Goal: Information Seeking & Learning: Find specific fact

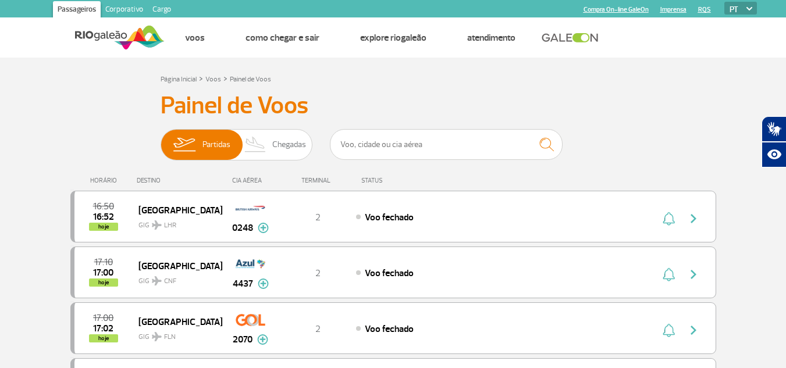
click at [452, 96] on h3 "Painel de Voos" at bounding box center [393, 105] width 465 height 29
click at [77, 27] on img at bounding box center [120, 37] width 90 height 28
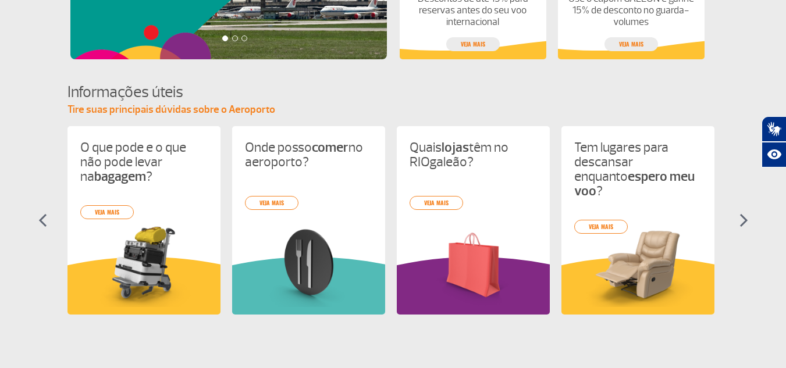
scroll to position [465, 0]
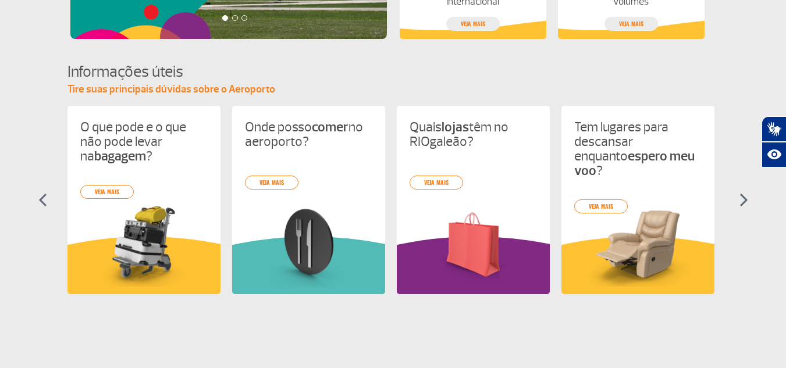
click at [735, 198] on section "Informações úteis Tire suas principais dúvidas sobre o Aeroporto O que pode e o…" at bounding box center [393, 188] width 786 height 254
click at [736, 197] on section "Informações úteis Tire suas principais dúvidas sobre o Aeroporto O que pode e o…" at bounding box center [393, 188] width 786 height 254
click at [741, 200] on img at bounding box center [743, 200] width 9 height 14
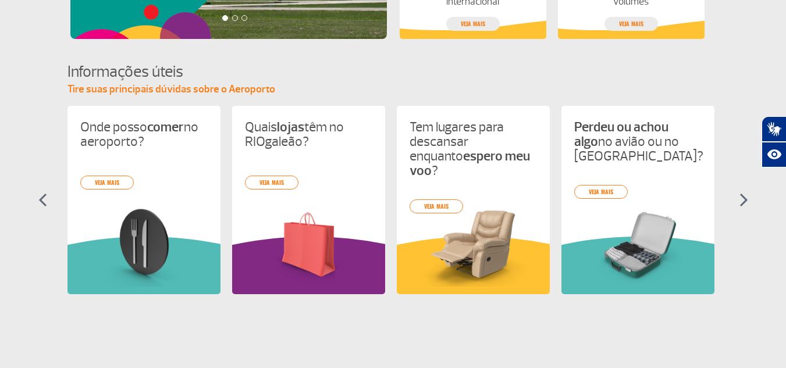
click at [741, 200] on img at bounding box center [743, 200] width 9 height 14
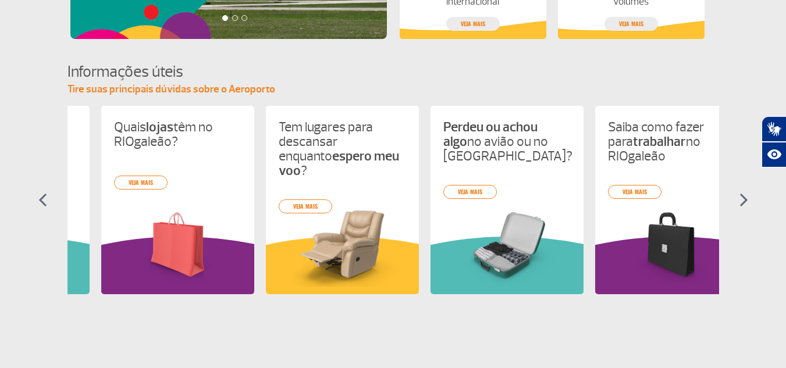
click at [741, 200] on img at bounding box center [743, 200] width 9 height 14
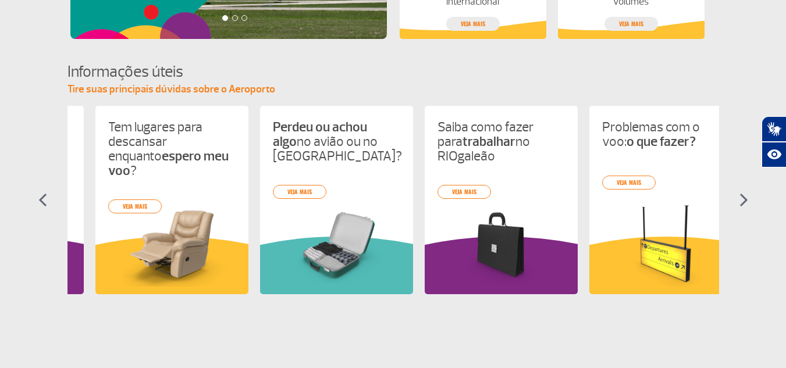
click at [741, 200] on img at bounding box center [743, 200] width 9 height 14
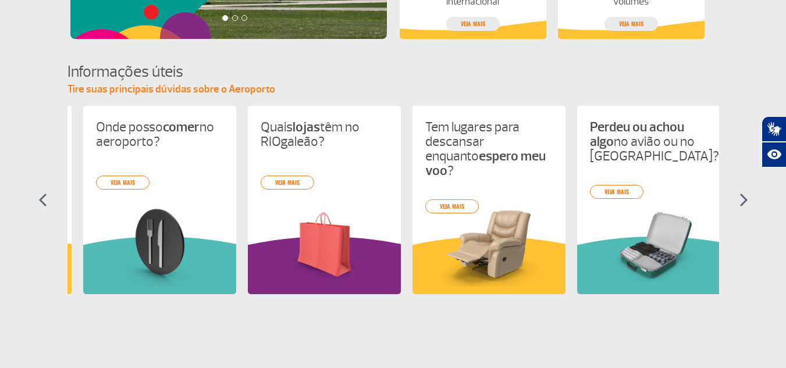
click at [741, 200] on img at bounding box center [743, 200] width 9 height 14
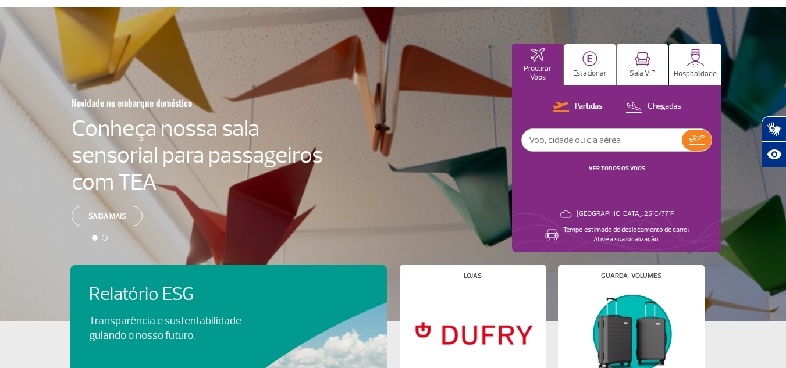
scroll to position [0, 0]
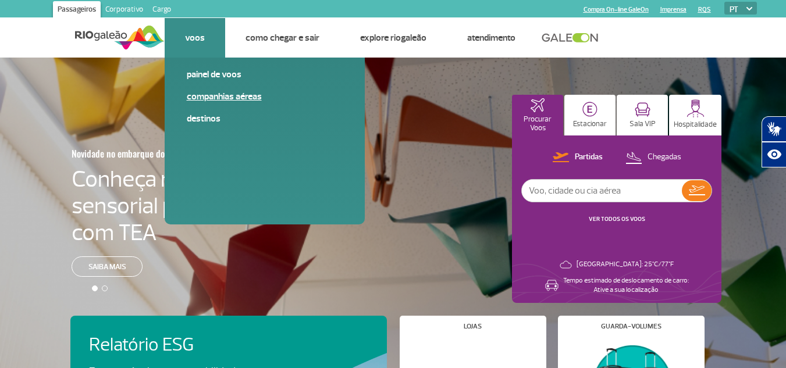
click at [223, 97] on link "Companhias Aéreas" at bounding box center [265, 96] width 156 height 13
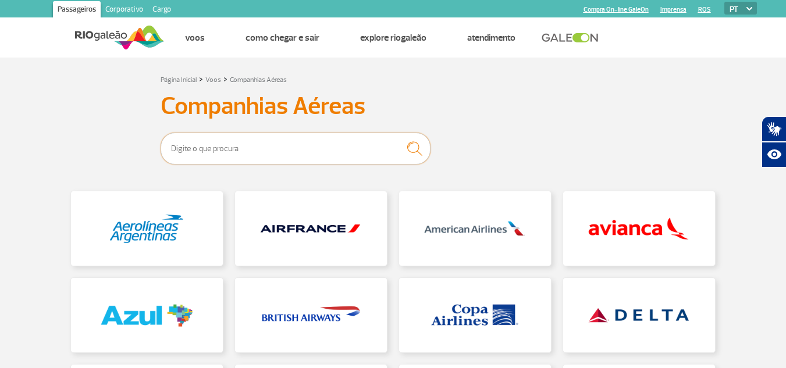
click at [254, 152] on input "text" at bounding box center [296, 149] width 270 height 32
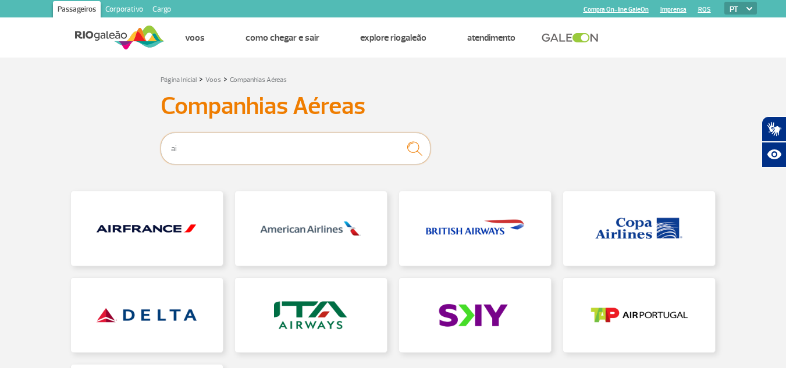
type input "a"
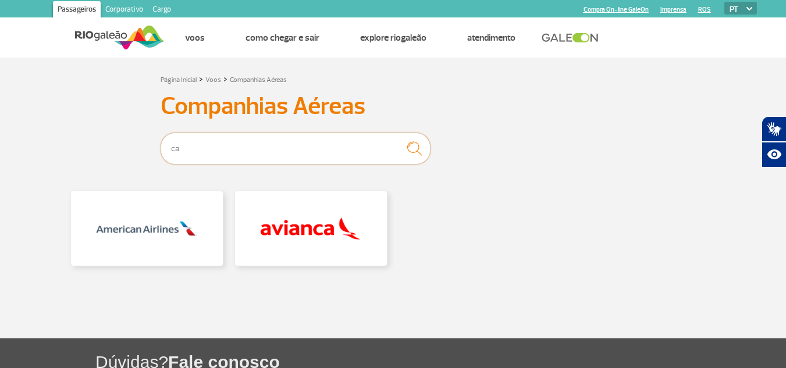
type input "c"
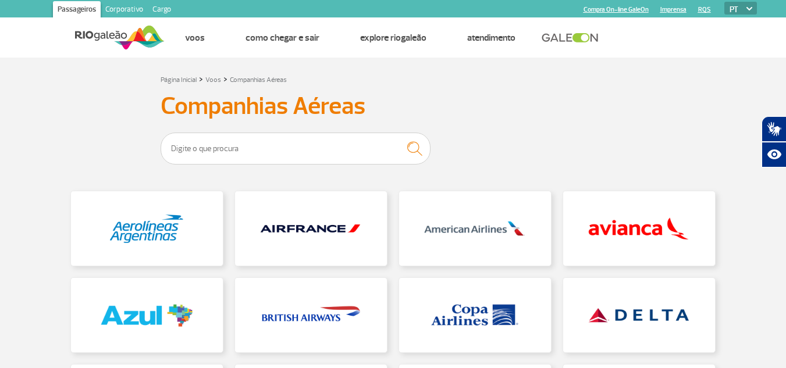
click at [129, 10] on link "Corporativo" at bounding box center [124, 10] width 47 height 19
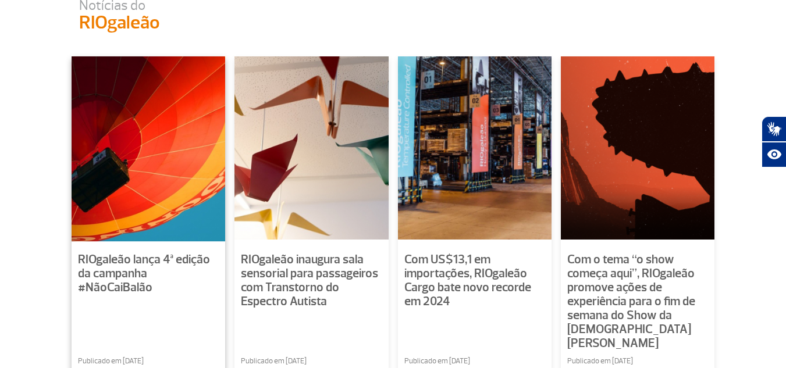
scroll to position [814, 0]
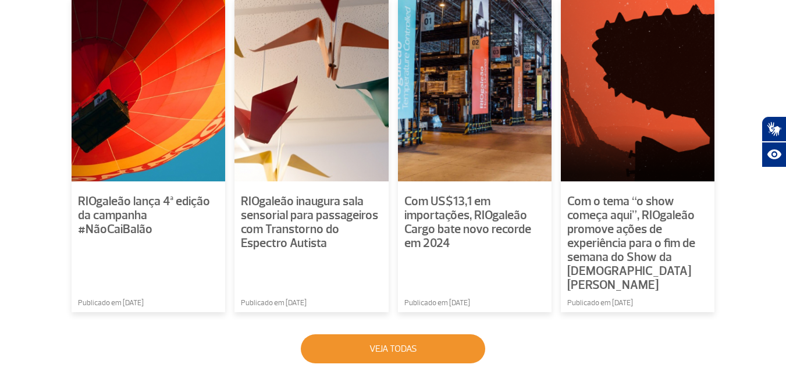
click at [397, 334] on button "Veja todas" at bounding box center [393, 348] width 184 height 29
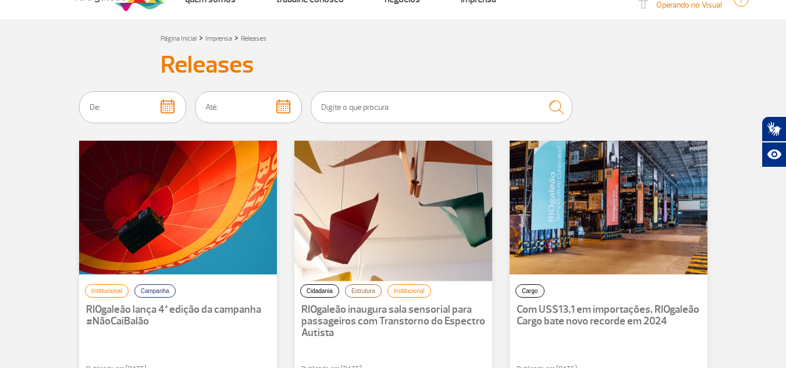
scroll to position [58, 0]
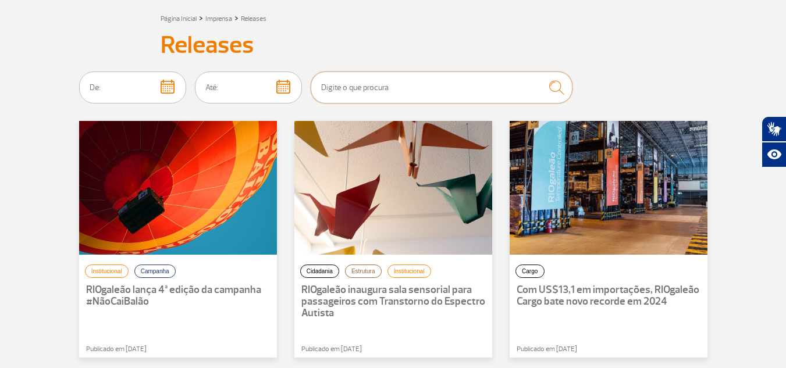
click at [412, 90] on input "text" at bounding box center [442, 88] width 262 height 32
type input "a"
click at [540, 74] on button "submit" at bounding box center [556, 87] width 33 height 26
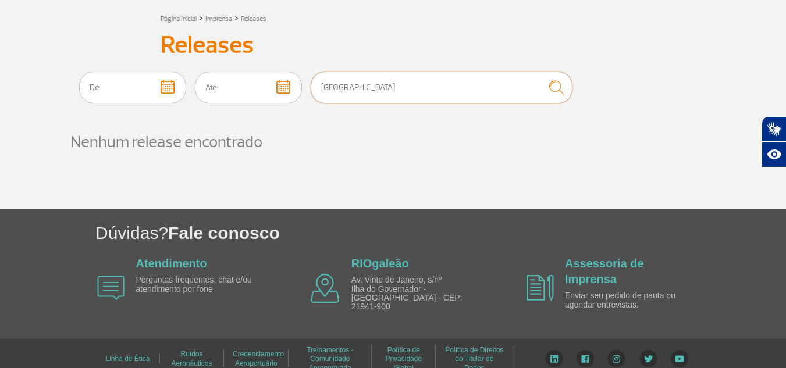
click at [412, 90] on input "[GEOGRAPHIC_DATA]" at bounding box center [442, 88] width 262 height 32
click at [540, 74] on button "submit" at bounding box center [556, 87] width 33 height 26
click at [412, 90] on input "[DATE]" at bounding box center [442, 88] width 262 height 32
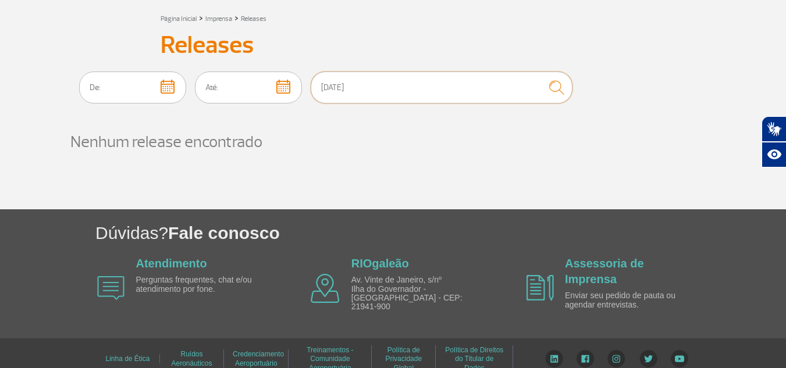
click at [412, 90] on input "[DATE]" at bounding box center [442, 88] width 262 height 32
type input "[GEOGRAPHIC_DATA]"
click at [540, 74] on button "submit" at bounding box center [556, 87] width 33 height 26
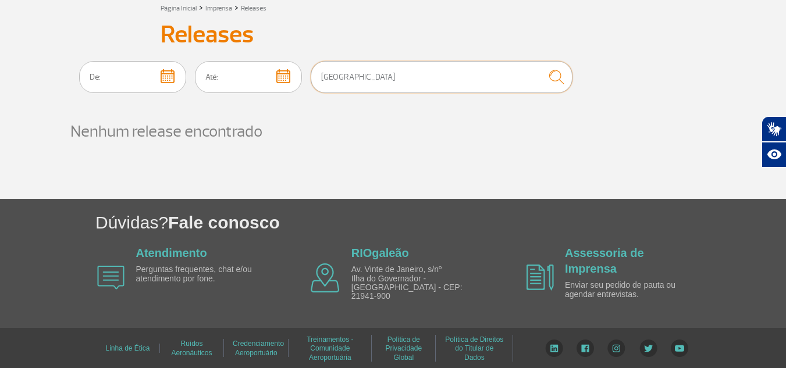
scroll to position [0, 0]
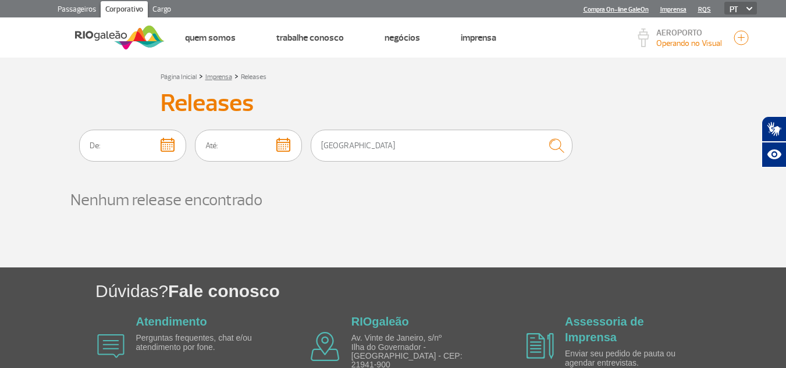
click at [209, 77] on link "Imprensa" at bounding box center [218, 77] width 27 height 9
click at [218, 79] on link "Imprensa" at bounding box center [218, 77] width 27 height 9
click at [221, 79] on link "Imprensa" at bounding box center [218, 77] width 27 height 9
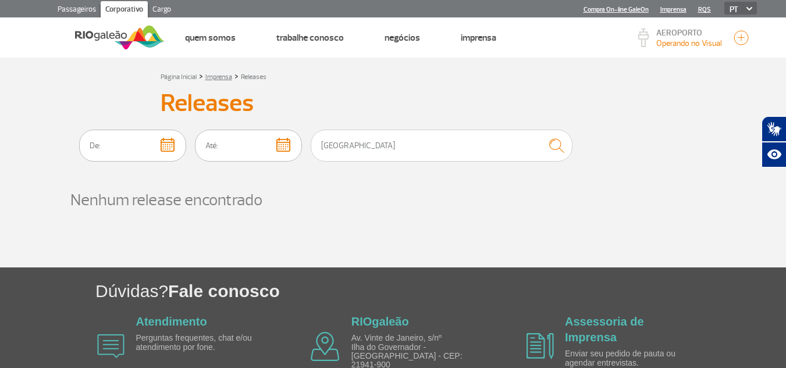
click at [221, 79] on link "Imprensa" at bounding box center [218, 77] width 27 height 9
click at [258, 77] on link "Releases" at bounding box center [254, 77] width 26 height 9
click at [176, 79] on link "Página Inicial" at bounding box center [179, 77] width 36 height 9
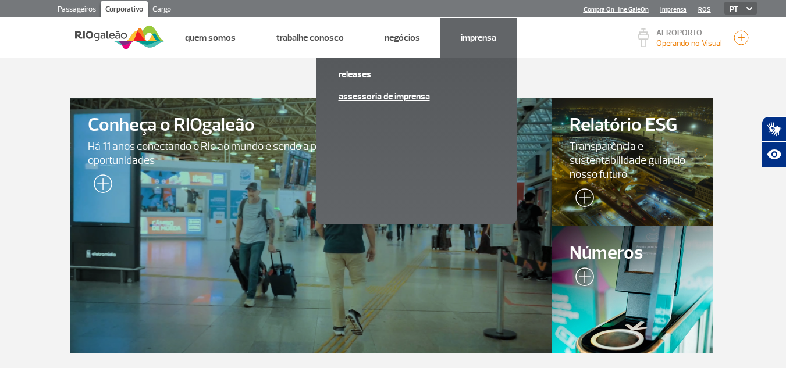
click at [390, 92] on link "Assessoria de Imprensa" at bounding box center [416, 96] width 156 height 13
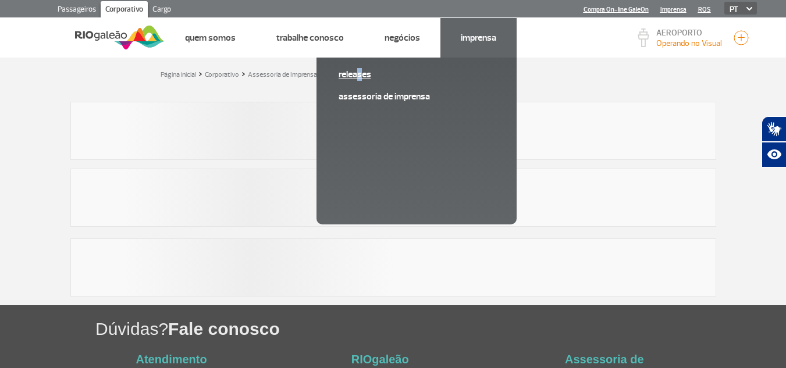
click at [355, 87] on span "Releases" at bounding box center [416, 79] width 156 height 22
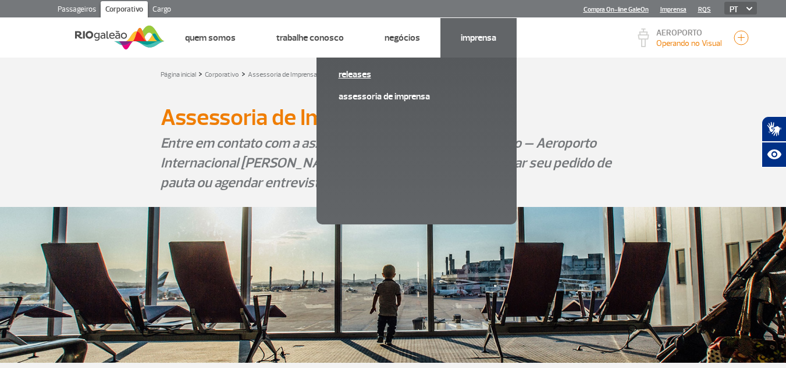
click at [359, 74] on link "Releases" at bounding box center [416, 74] width 156 height 13
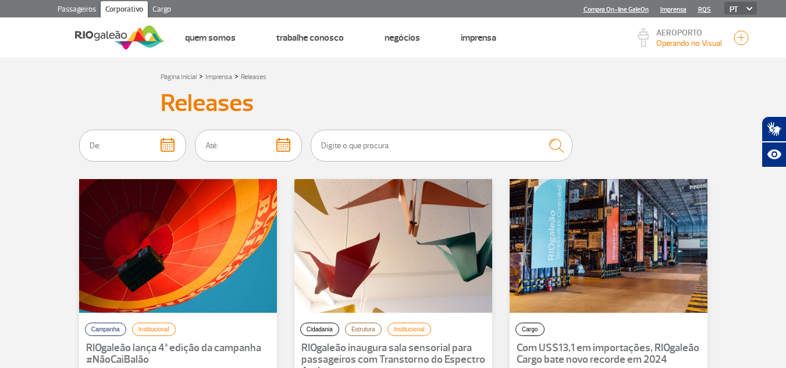
click at [74, 8] on link "Passageiros" at bounding box center [77, 10] width 48 height 19
